Goal: Task Accomplishment & Management: Use online tool/utility

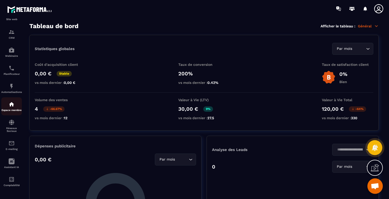
scroll to position [1501, 0]
click at [0, 0] on img at bounding box center [0, 0] width 0 height 0
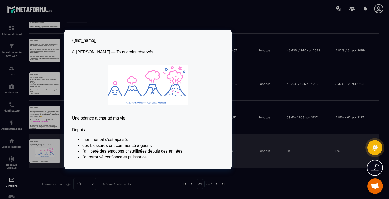
click at [44, 149] on div at bounding box center [44, 150] width 31 height 23
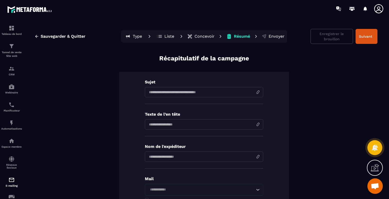
click at [198, 35] on p "Concevoir" at bounding box center [205, 36] width 20 height 5
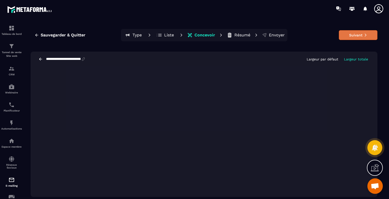
click at [355, 33] on button "Suivant" at bounding box center [358, 35] width 39 height 10
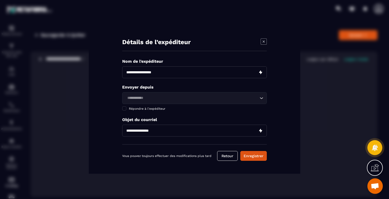
click at [155, 73] on input "Modal window" at bounding box center [194, 72] width 145 height 12
type input "*"
type input "**********"
click at [165, 93] on div "Loading..." at bounding box center [194, 98] width 145 height 12
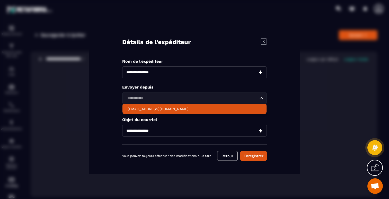
click at [156, 109] on p "[EMAIL_ADDRESS][DOMAIN_NAME]" at bounding box center [195, 108] width 134 height 5
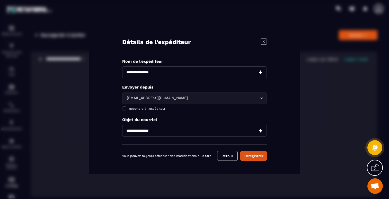
click at [150, 131] on input "Modal window" at bounding box center [194, 130] width 145 height 12
type input "**********"
click at [248, 156] on button "Enregistrer" at bounding box center [254, 156] width 27 height 10
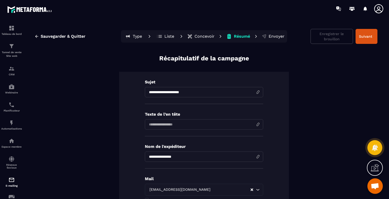
click at [165, 123] on input at bounding box center [204, 124] width 118 height 10
click at [159, 88] on input "**********" at bounding box center [204, 92] width 118 height 10
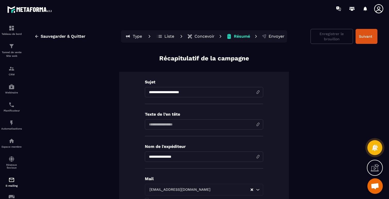
click at [155, 128] on input at bounding box center [204, 124] width 118 height 10
paste input "**********"
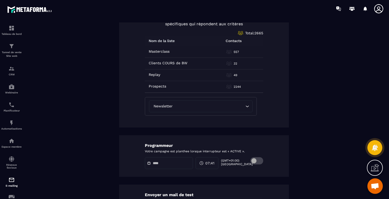
scroll to position [264, 0]
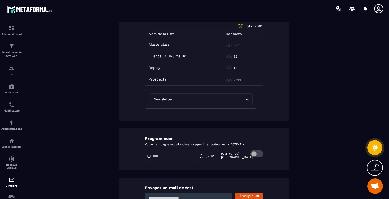
click at [169, 102] on div "Newsletter Loading..." at bounding box center [201, 99] width 104 height 12
type input "**********"
click at [142, 119] on div "Sélectionner une liste Sélectionnez la liste ou les listes auxquelles vous souh…" at bounding box center [204, 49] width 170 height 142
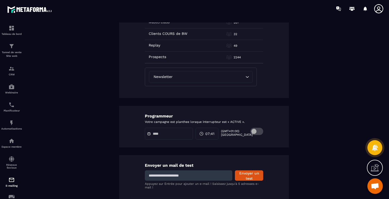
scroll to position [291, 0]
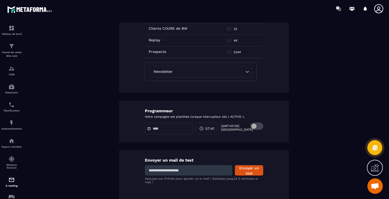
click at [190, 173] on input at bounding box center [189, 170] width 88 height 10
type input "**********"
click at [247, 172] on button "Envoyer un test" at bounding box center [249, 170] width 28 height 10
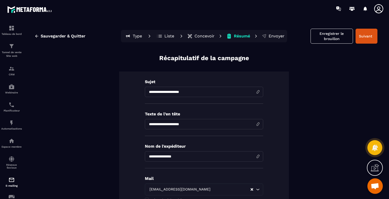
scroll to position [0, 0]
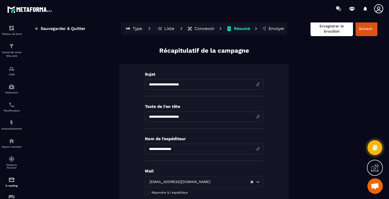
click at [332, 30] on button "Enregistrer le brouillon" at bounding box center [332, 28] width 42 height 15
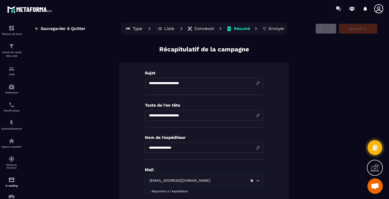
scroll to position [8, 0]
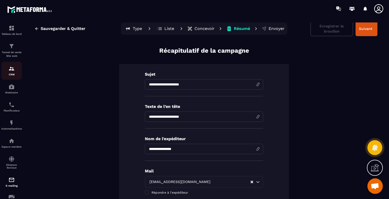
click at [12, 72] on div "CRM" at bounding box center [11, 70] width 21 height 10
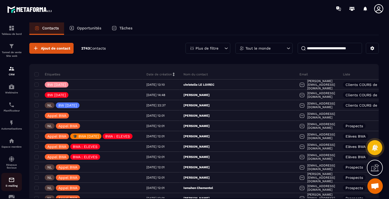
click at [11, 182] on img at bounding box center [11, 179] width 6 height 6
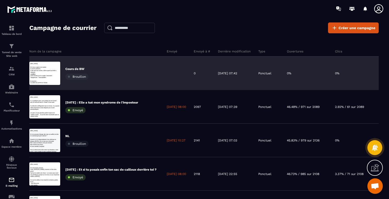
click at [74, 69] on p "Cours de BW" at bounding box center [76, 69] width 23 height 4
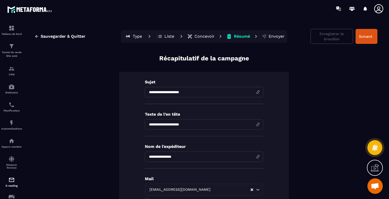
click at [198, 35] on p "Concevoir" at bounding box center [205, 36] width 20 height 5
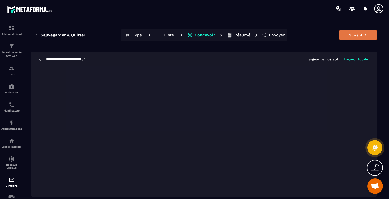
click at [360, 35] on button "Suivant" at bounding box center [358, 35] width 39 height 10
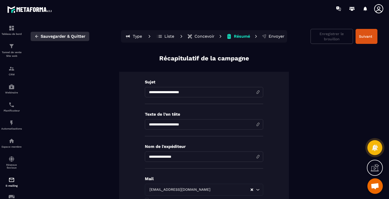
click at [62, 36] on span "Sauvegarder & Quitter" at bounding box center [63, 36] width 45 height 5
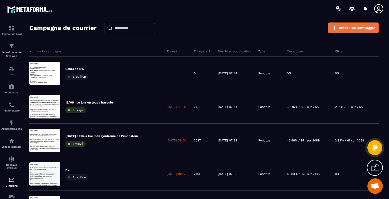
click at [351, 29] on span "Créer une campagne" at bounding box center [357, 27] width 37 height 5
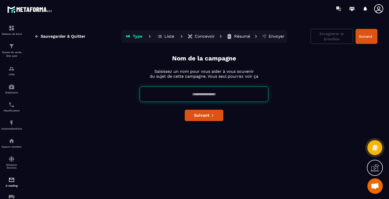
click at [189, 95] on input at bounding box center [204, 93] width 129 height 15
type input "**********"
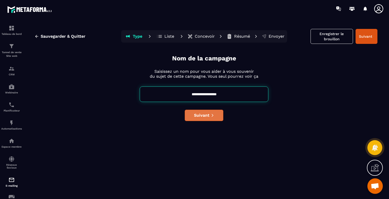
click at [198, 118] on button "Suivant" at bounding box center [204, 114] width 39 height 11
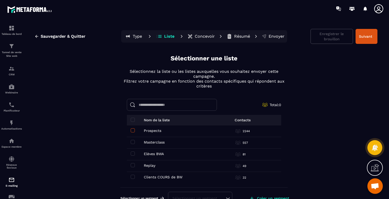
click at [131, 131] on span at bounding box center [133, 130] width 4 height 4
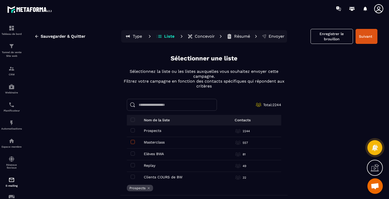
click at [133, 141] on span at bounding box center [133, 142] width 4 height 4
click at [133, 166] on span at bounding box center [133, 165] width 4 height 4
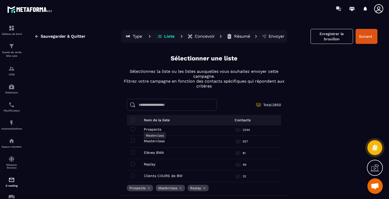
scroll to position [19, 0]
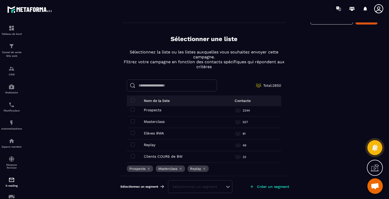
click at [190, 184] on div "Sélectionnez un segment" at bounding box center [201, 186] width 56 height 5
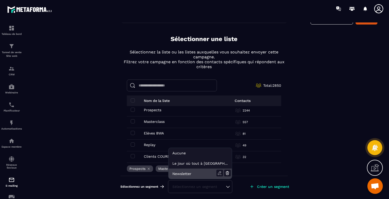
click at [178, 173] on li "Newsletter" at bounding box center [200, 173] width 63 height 10
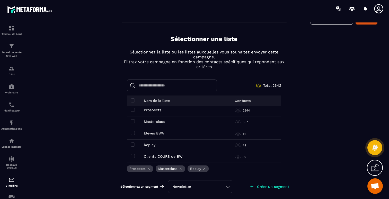
click at [181, 168] on icon at bounding box center [181, 168] width 2 height 2
click at [173, 168] on icon at bounding box center [173, 169] width 4 height 4
click at [150, 168] on icon at bounding box center [149, 169] width 4 height 4
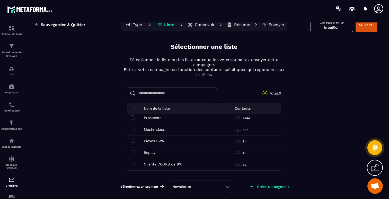
click at [185, 185] on div "Newsletter" at bounding box center [201, 186] width 56 height 5
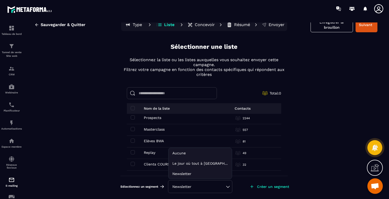
click at [273, 184] on p "Créer un segment" at bounding box center [273, 186] width 32 height 4
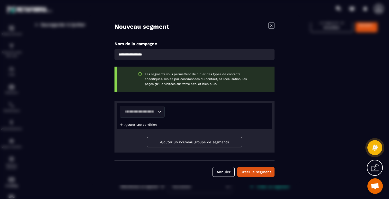
click at [274, 24] on icon "Modal window" at bounding box center [272, 25] width 6 height 6
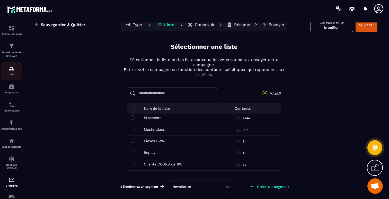
click at [12, 70] on img at bounding box center [11, 68] width 6 height 6
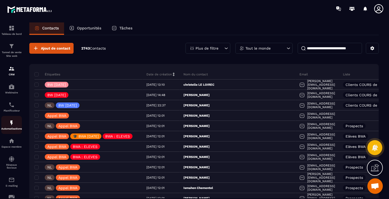
click at [14, 130] on p "Automatisations" at bounding box center [11, 128] width 21 height 3
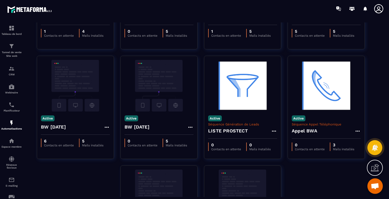
scroll to position [204, 0]
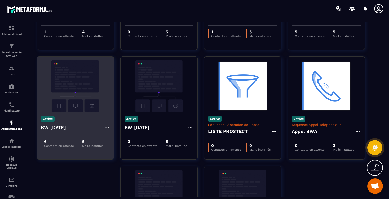
click at [61, 121] on div "Active BW [DATE]" at bounding box center [75, 123] width 77 height 23
click at [70, 87] on img at bounding box center [75, 86] width 69 height 52
